Goal: Information Seeking & Learning: Learn about a topic

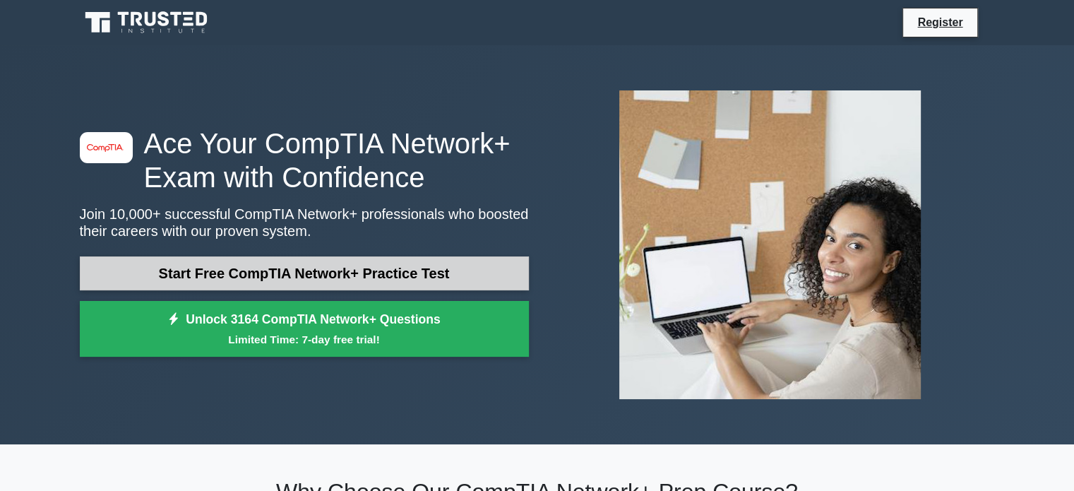
click at [296, 282] on link "Start Free CompTIA Network+ Practice Test" at bounding box center [304, 273] width 449 height 34
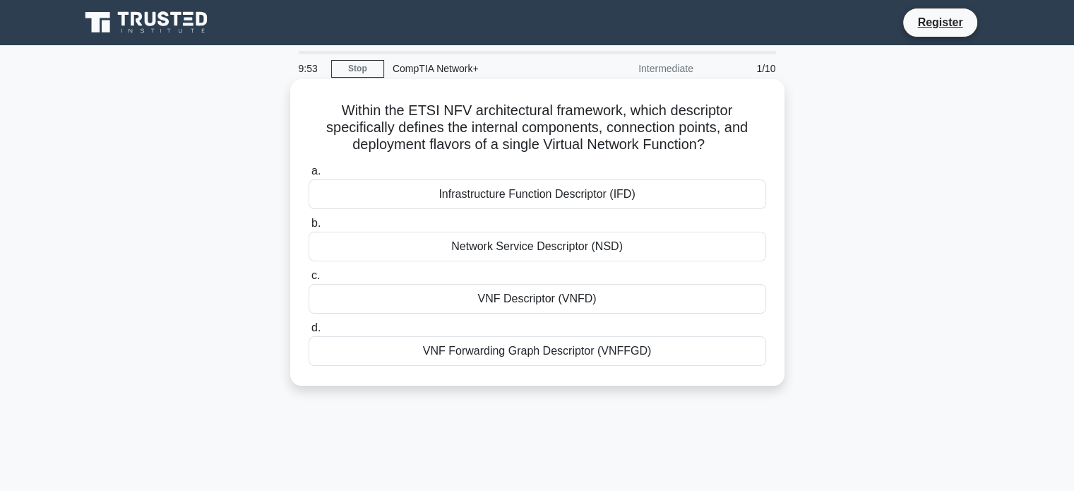
click at [458, 203] on div "Infrastructure Function Descriptor (IFD)" at bounding box center [538, 194] width 458 height 30
click at [309, 176] on input "a. Infrastructure Function Descriptor (IFD)" at bounding box center [309, 171] width 0 height 9
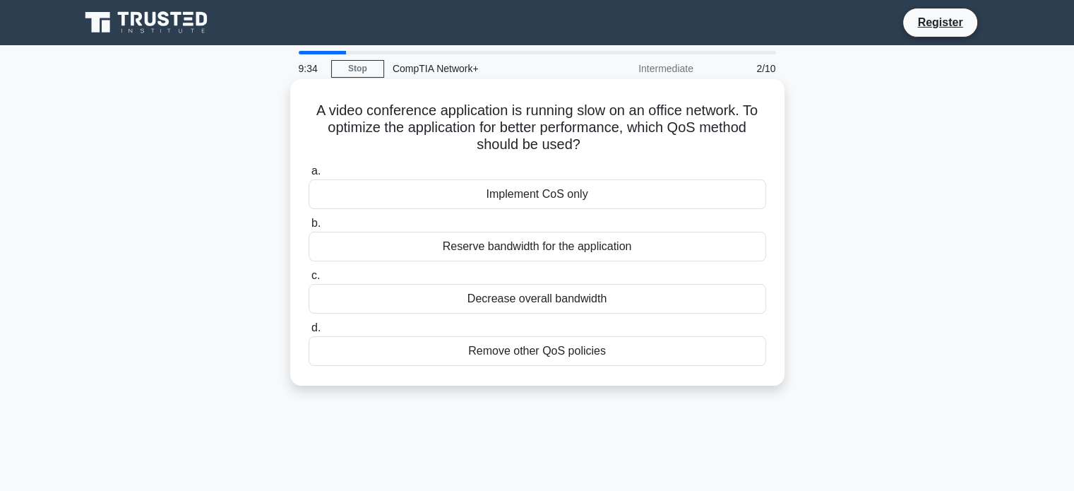
click at [516, 249] on div "Reserve bandwidth for the application" at bounding box center [538, 247] width 458 height 30
click at [309, 228] on input "b. Reserve bandwidth for the application" at bounding box center [309, 223] width 0 height 9
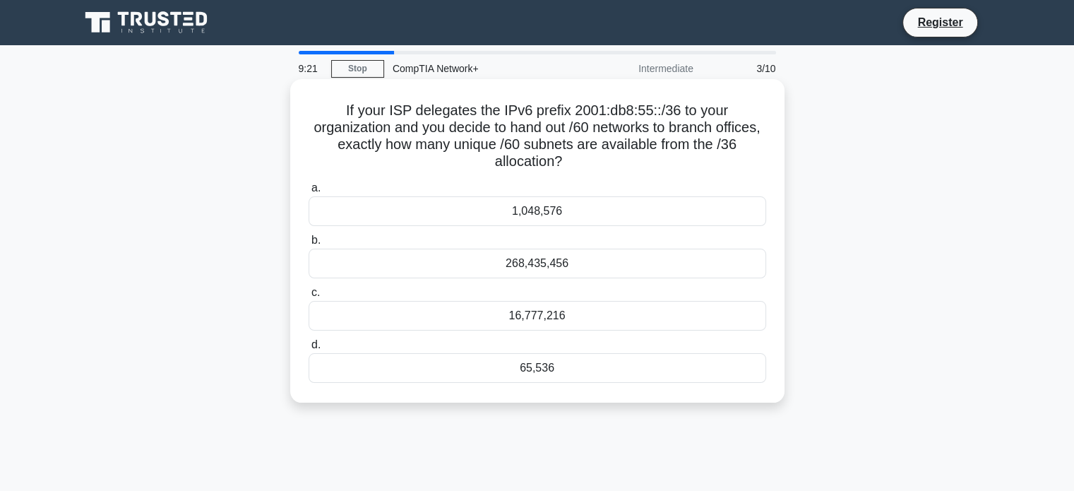
click at [551, 215] on div "1,048,576" at bounding box center [538, 211] width 458 height 30
click at [309, 193] on input "a. 1,048,576" at bounding box center [309, 188] width 0 height 9
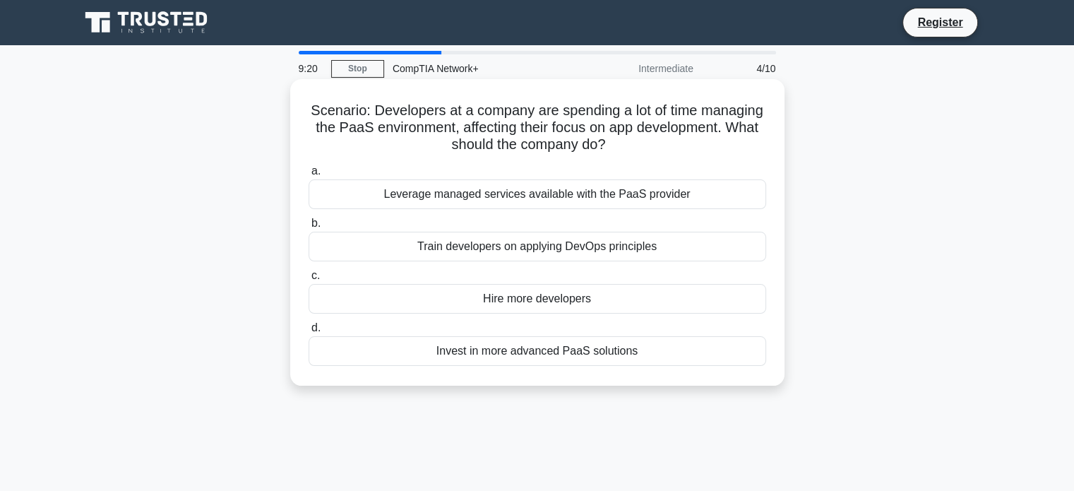
click at [551, 172] on label "a. Leverage managed services available with the PaaS provider" at bounding box center [538, 185] width 458 height 47
click at [309, 172] on input "a. Leverage managed services available with the PaaS provider" at bounding box center [309, 171] width 0 height 9
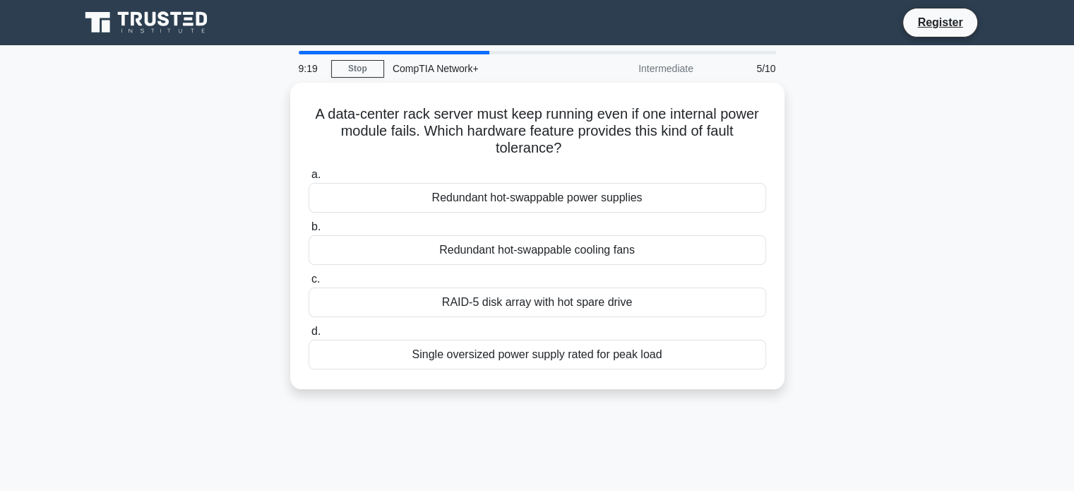
click at [551, 172] on label "a. Redundant hot-swappable power supplies" at bounding box center [538, 189] width 458 height 47
click at [309, 172] on input "a. Redundant hot-swappable power supplies" at bounding box center [309, 174] width 0 height 9
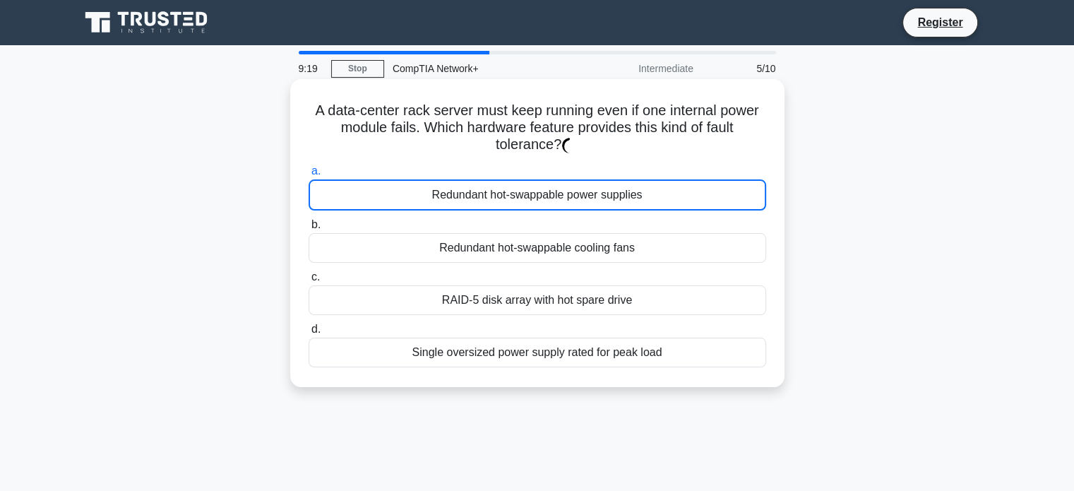
click at [551, 172] on label "a. Redundant hot-swappable power supplies" at bounding box center [538, 186] width 458 height 48
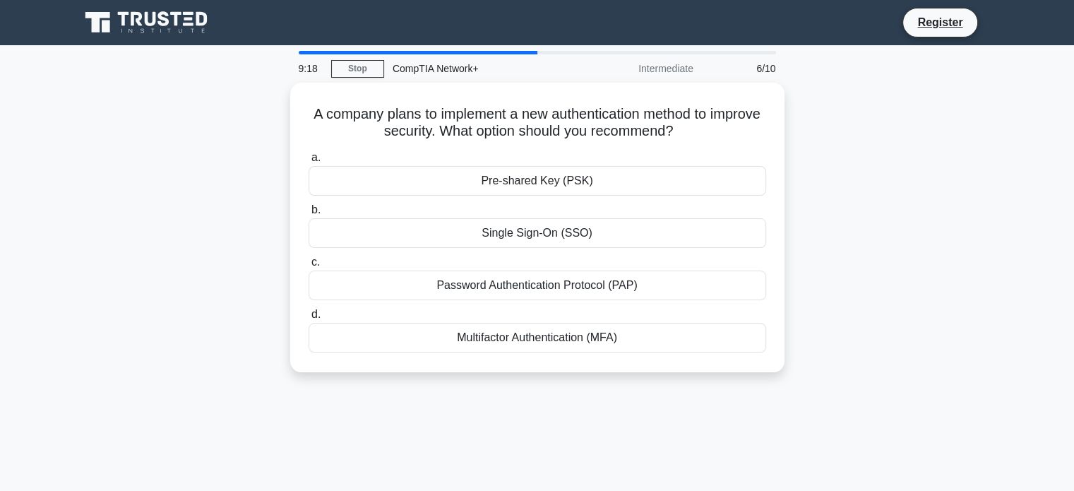
click at [551, 172] on div "Pre-shared Key (PSK)" at bounding box center [538, 181] width 458 height 30
click at [309, 162] on input "a. Pre-shared Key (PSK)" at bounding box center [309, 157] width 0 height 9
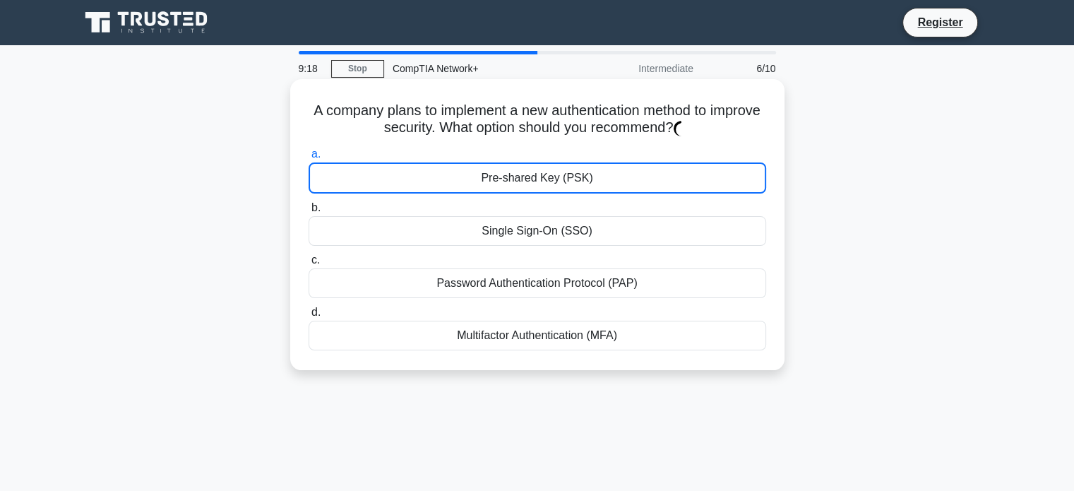
click at [551, 172] on div "Pre-shared Key (PSK)" at bounding box center [538, 177] width 458 height 31
